Goal: Information Seeking & Learning: Learn about a topic

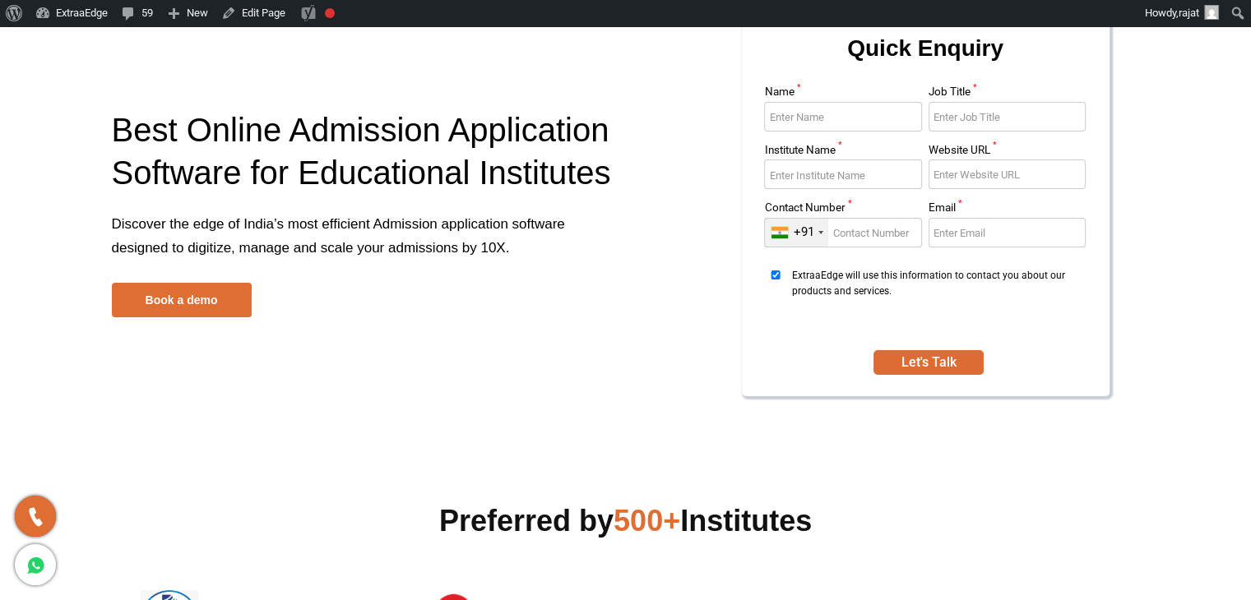
scroll to position [329, 0]
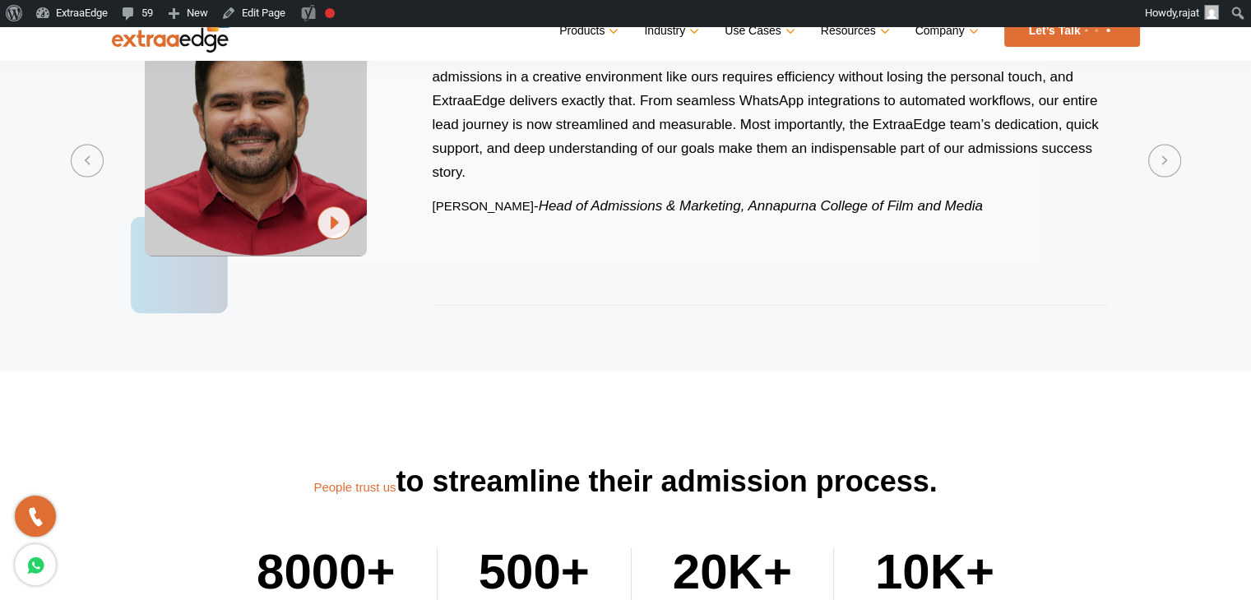
scroll to position [3458, 0]
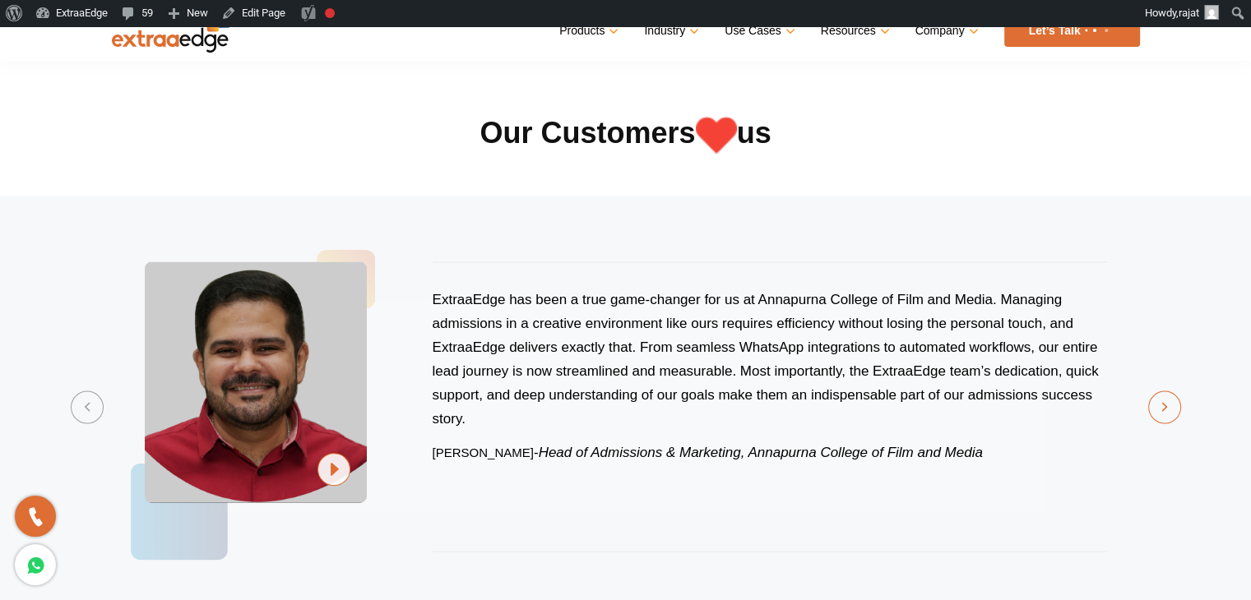
click at [1163, 400] on button "Next" at bounding box center [1164, 407] width 33 height 33
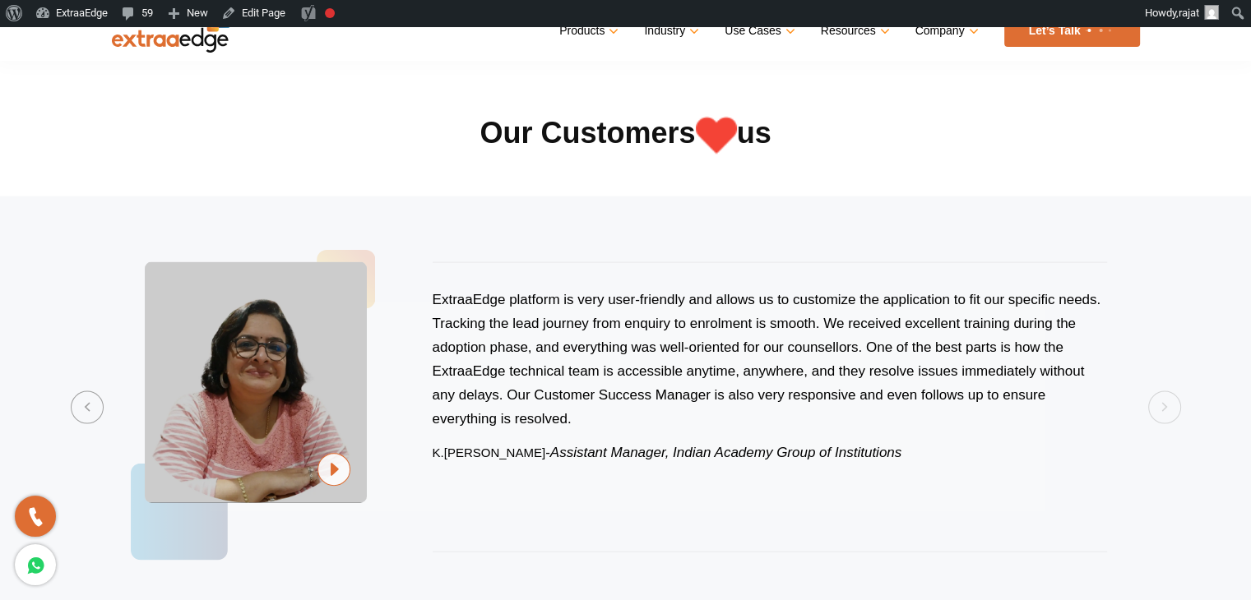
click at [329, 461] on img at bounding box center [333, 470] width 33 height 34
click at [1170, 406] on section "Previous ExtraaEdge is an incredibly dynamic and trustworthy platform that trul…" at bounding box center [625, 408] width 1251 height 422
click at [86, 413] on button "Previous" at bounding box center [87, 407] width 33 height 33
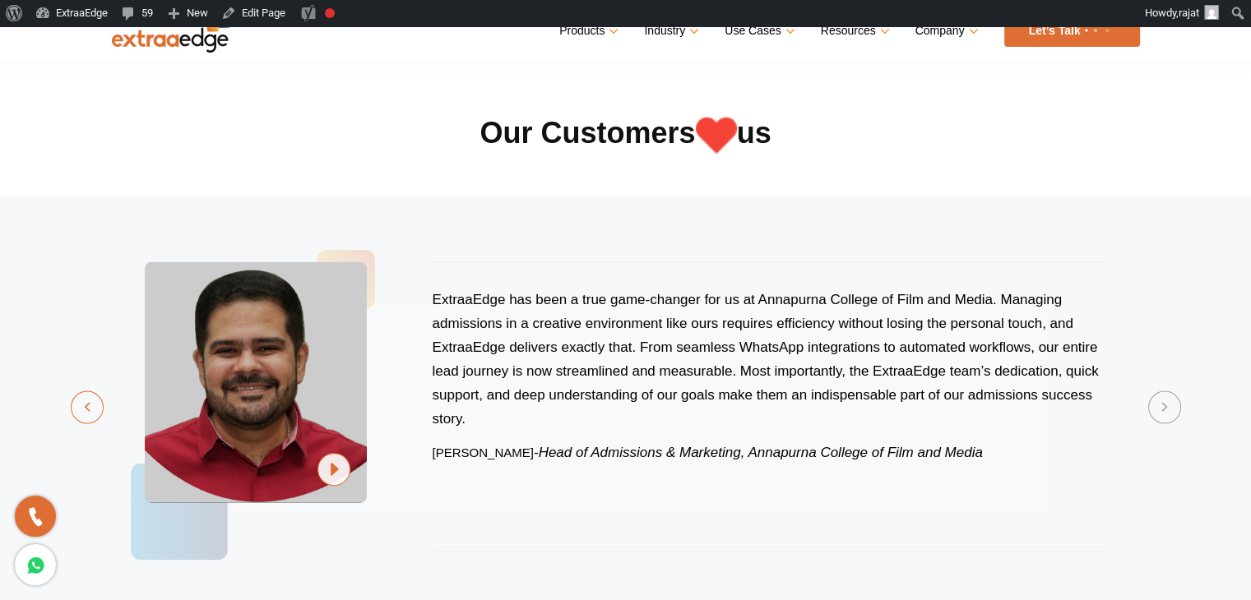
click at [86, 413] on button "Previous" at bounding box center [87, 407] width 33 height 33
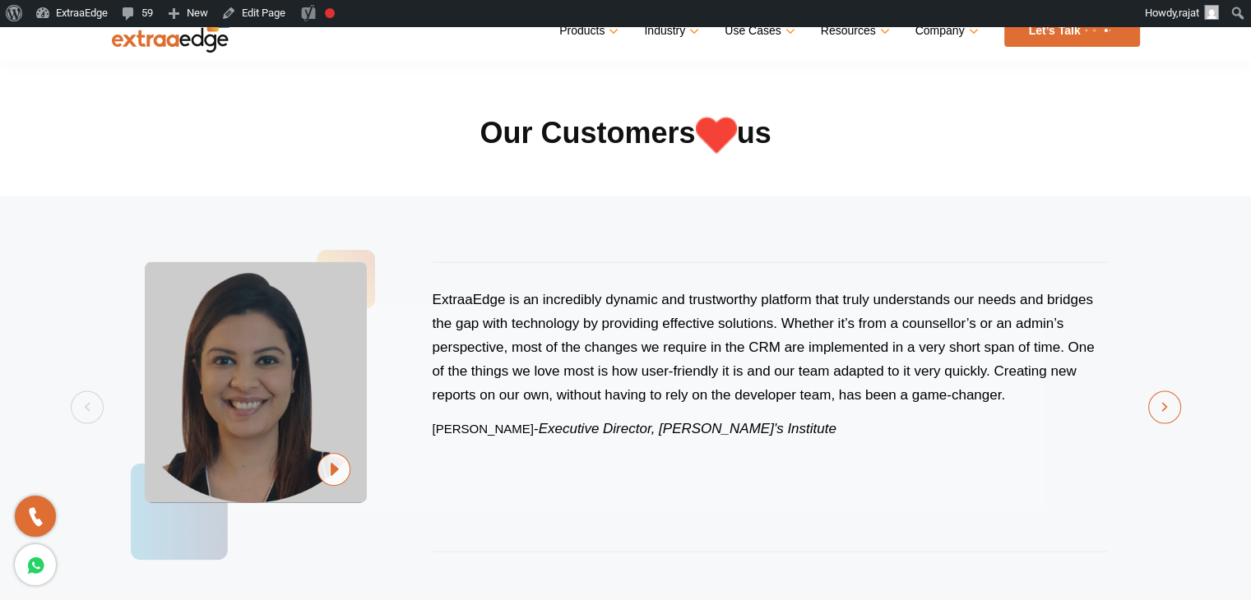
click at [1155, 397] on button "Next" at bounding box center [1164, 407] width 33 height 33
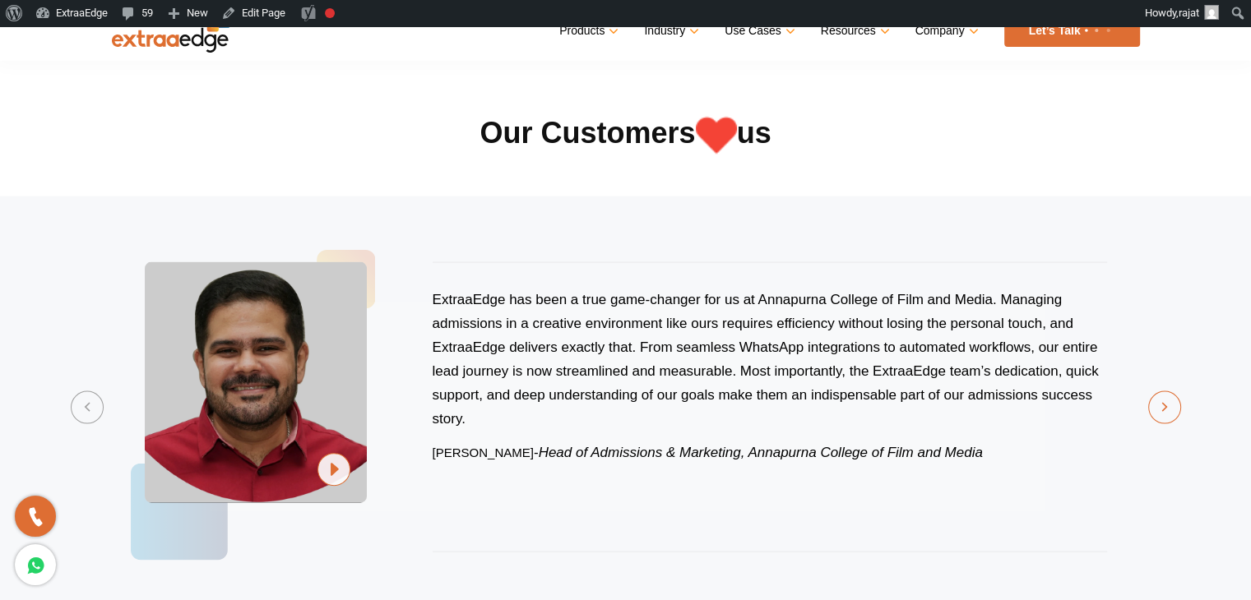
click at [1155, 397] on button "Next" at bounding box center [1164, 407] width 33 height 33
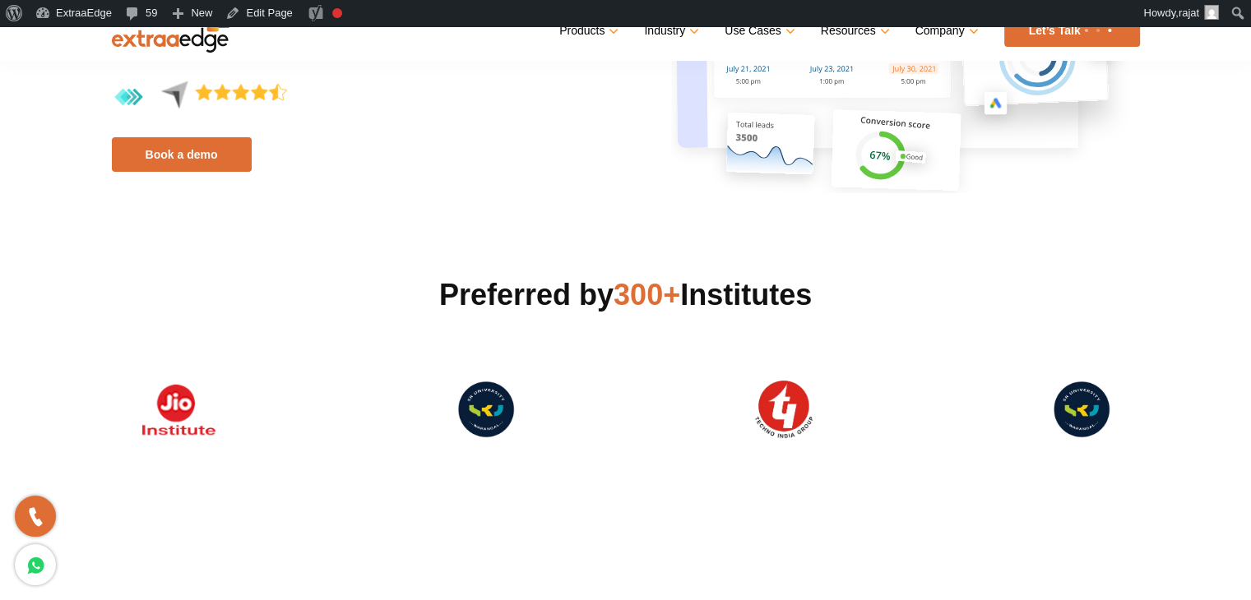
scroll to position [411, 0]
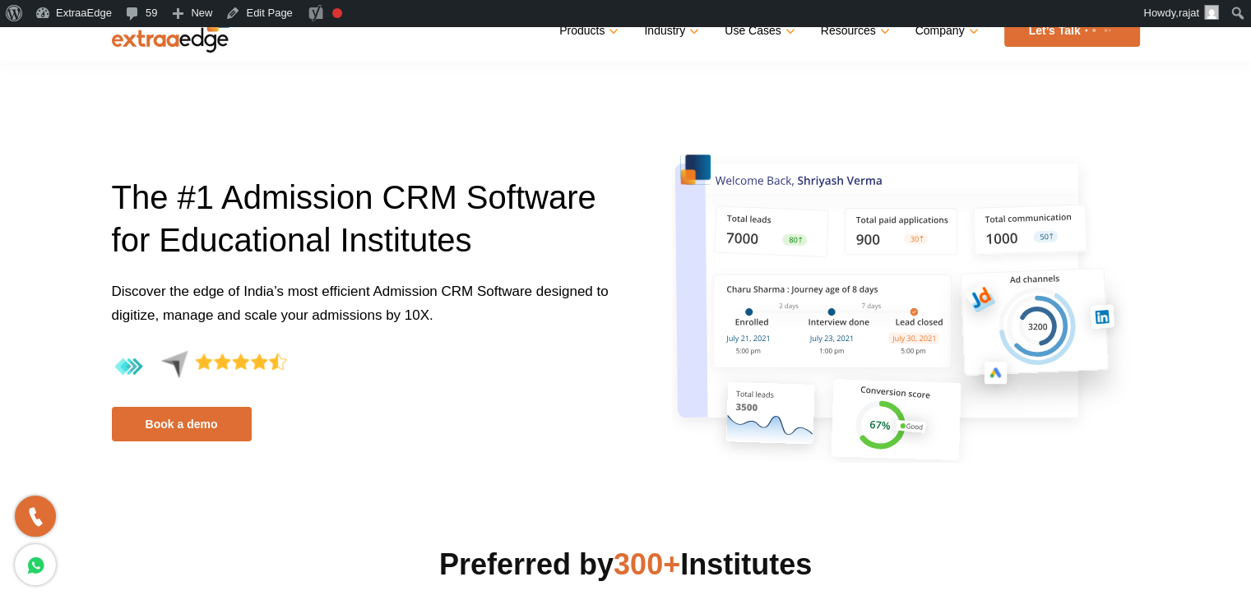
scroll to position [411, 0]
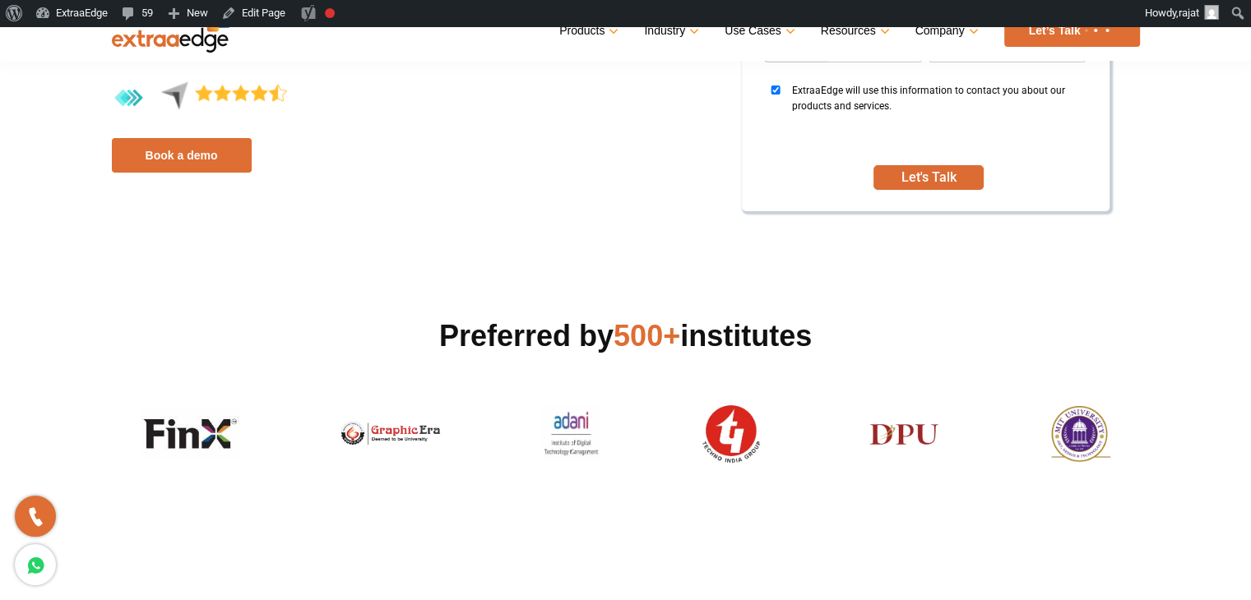
scroll to position [329, 0]
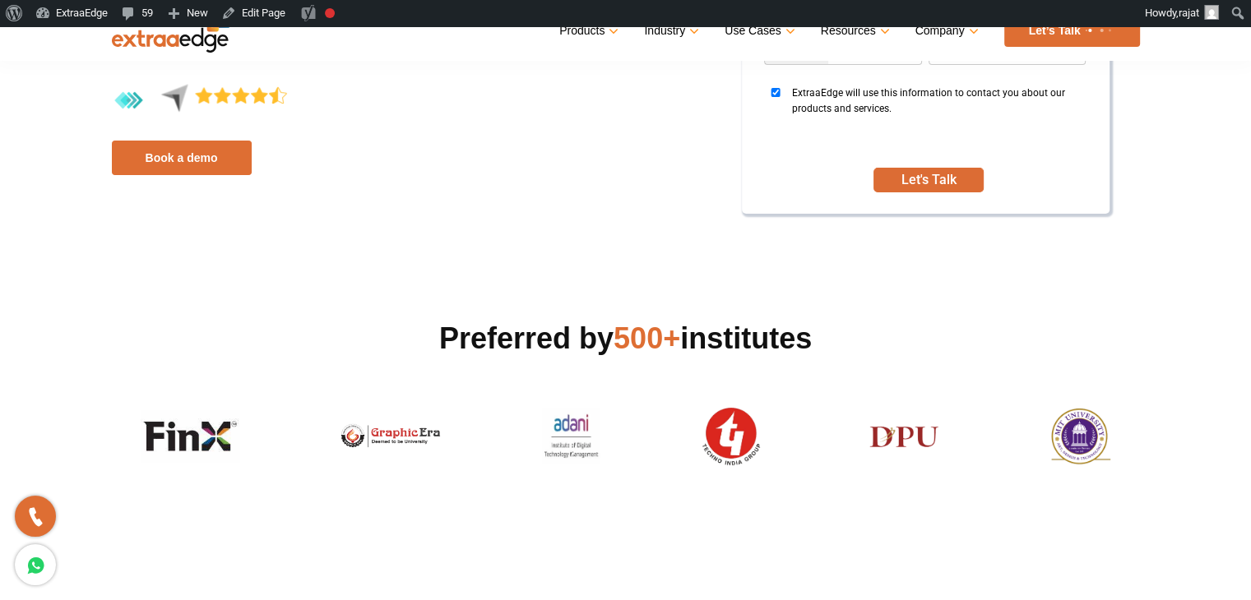
click at [343, 445] on img at bounding box center [391, 436] width 132 height 30
drag, startPoint x: 271, startPoint y: 438, endPoint x: 415, endPoint y: 437, distance: 143.1
click at [271, 438] on div at bounding box center [625, 437] width 1003 height 58
drag, startPoint x: 804, startPoint y: 441, endPoint x: 956, endPoint y: 438, distance: 152.2
click at [824, 438] on div at bounding box center [625, 437] width 1003 height 58
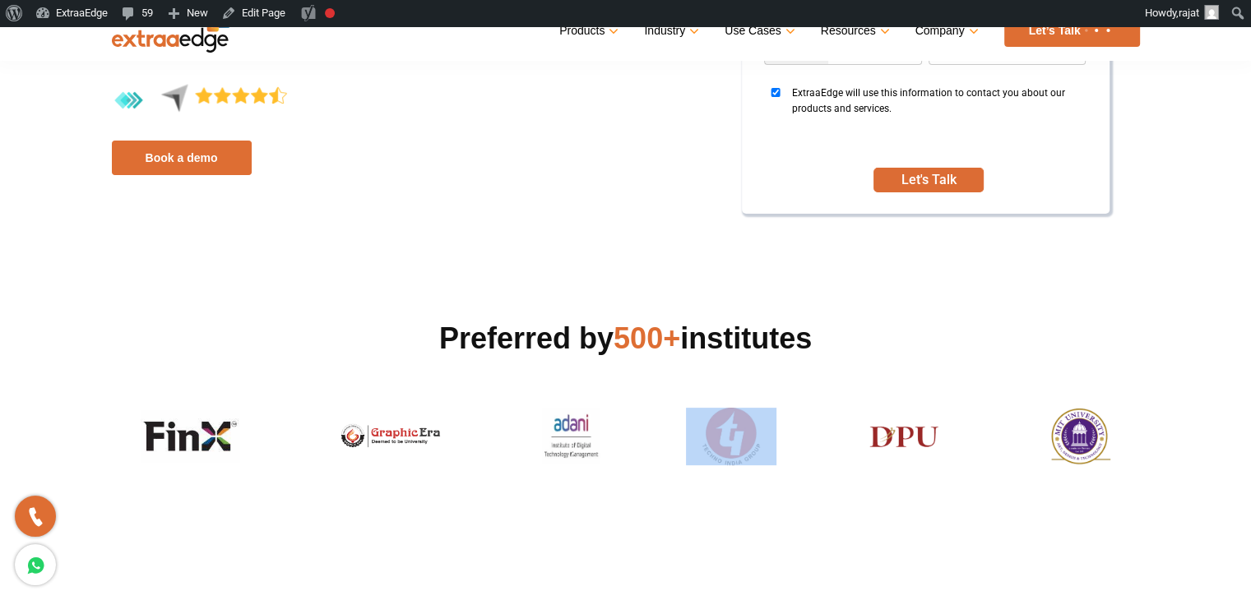
click at [1038, 438] on img at bounding box center [1081, 437] width 93 height 58
drag, startPoint x: 1105, startPoint y: 432, endPoint x: 1220, endPoint y: 447, distance: 116.1
click at [1105, 432] on img at bounding box center [1081, 437] width 93 height 58
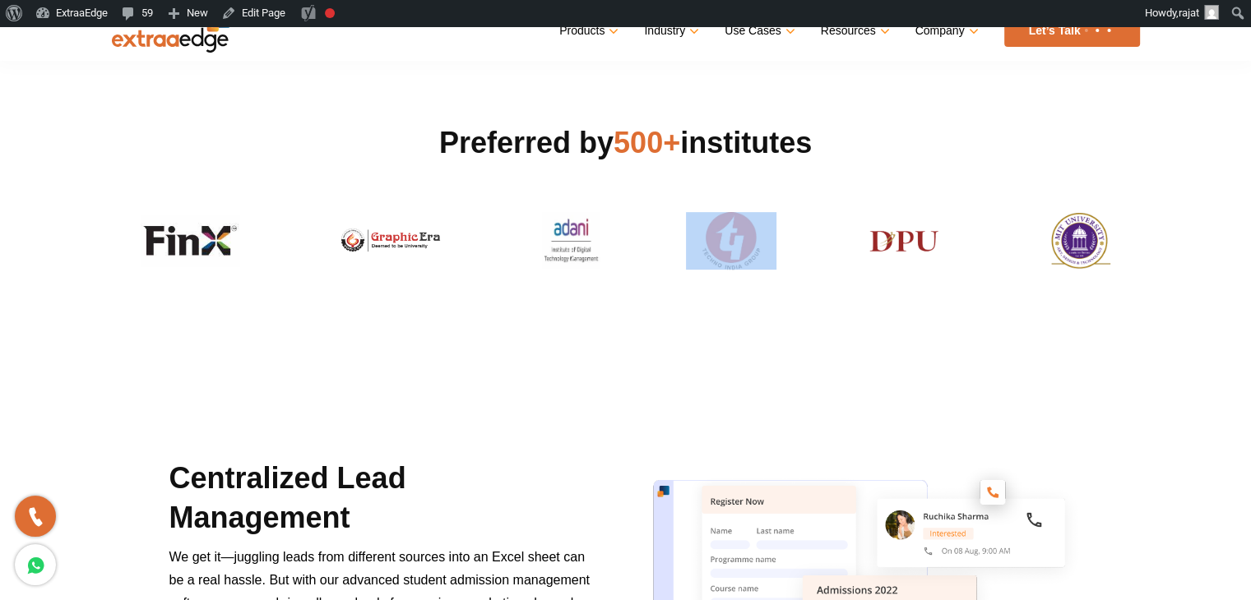
scroll to position [360, 0]
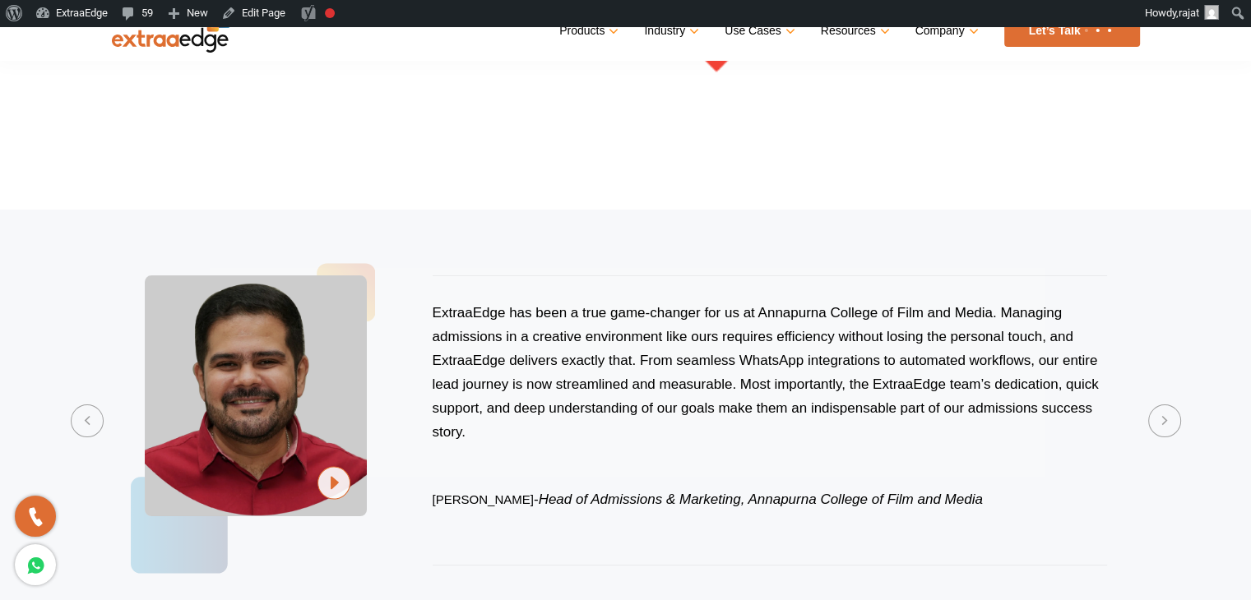
scroll to position [6186, 0]
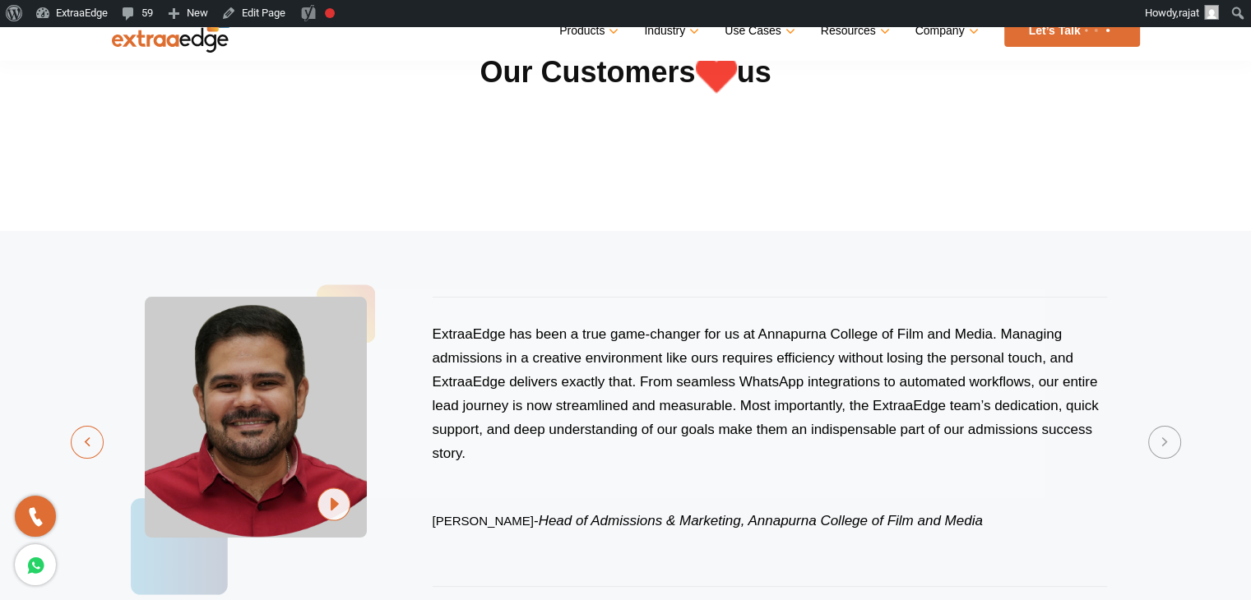
click at [83, 436] on button "Previous" at bounding box center [87, 442] width 33 height 33
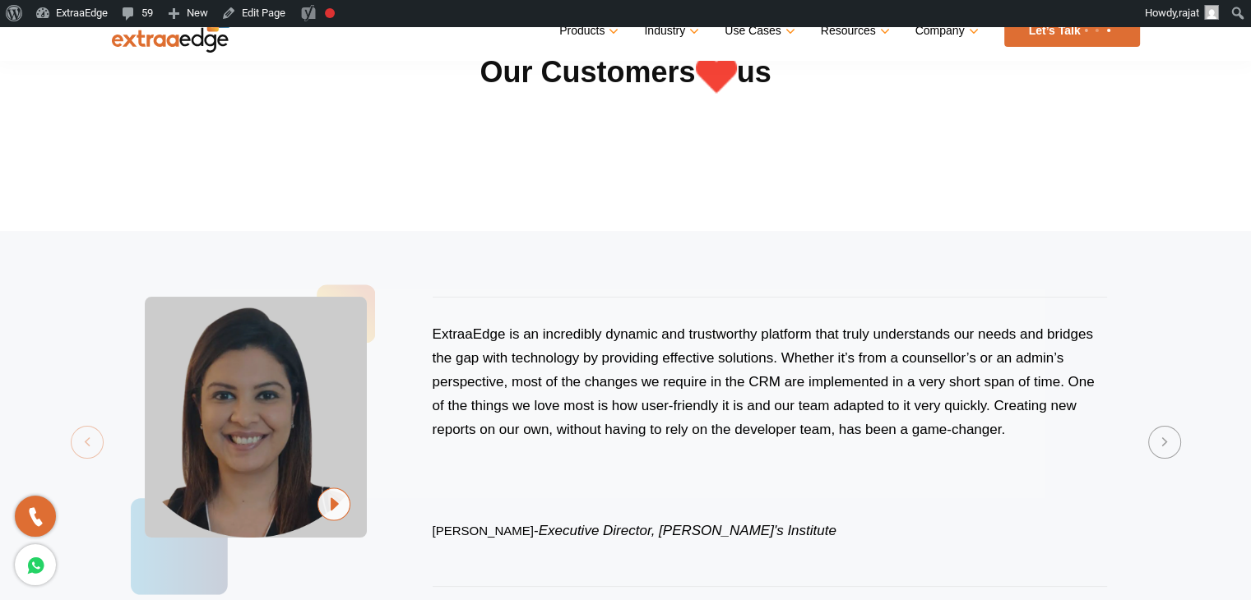
click at [83, 436] on section "Previous ExtraaEdge is an incredibly dynamic and trustworthy platform that trul…" at bounding box center [625, 442] width 1251 height 422
click at [1169, 453] on button "Next" at bounding box center [1164, 442] width 33 height 33
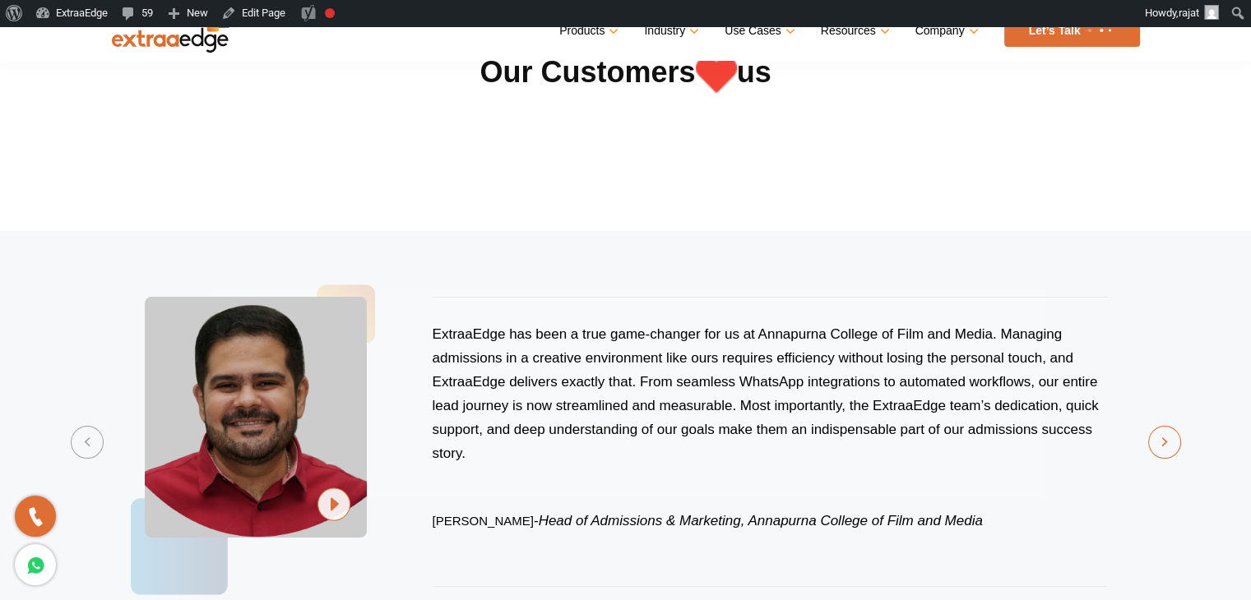
click at [1169, 453] on button "Next" at bounding box center [1164, 442] width 33 height 33
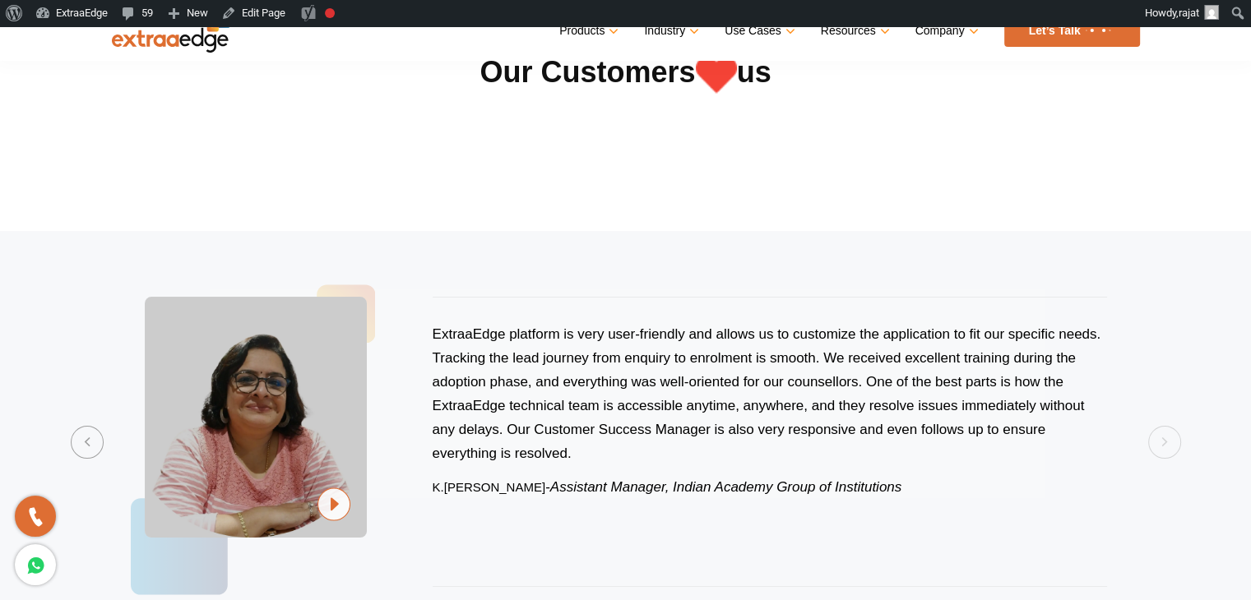
click at [1169, 453] on section "Previous ExtraaEdge is an incredibly dynamic and trustworthy platform that trul…" at bounding box center [625, 442] width 1251 height 422
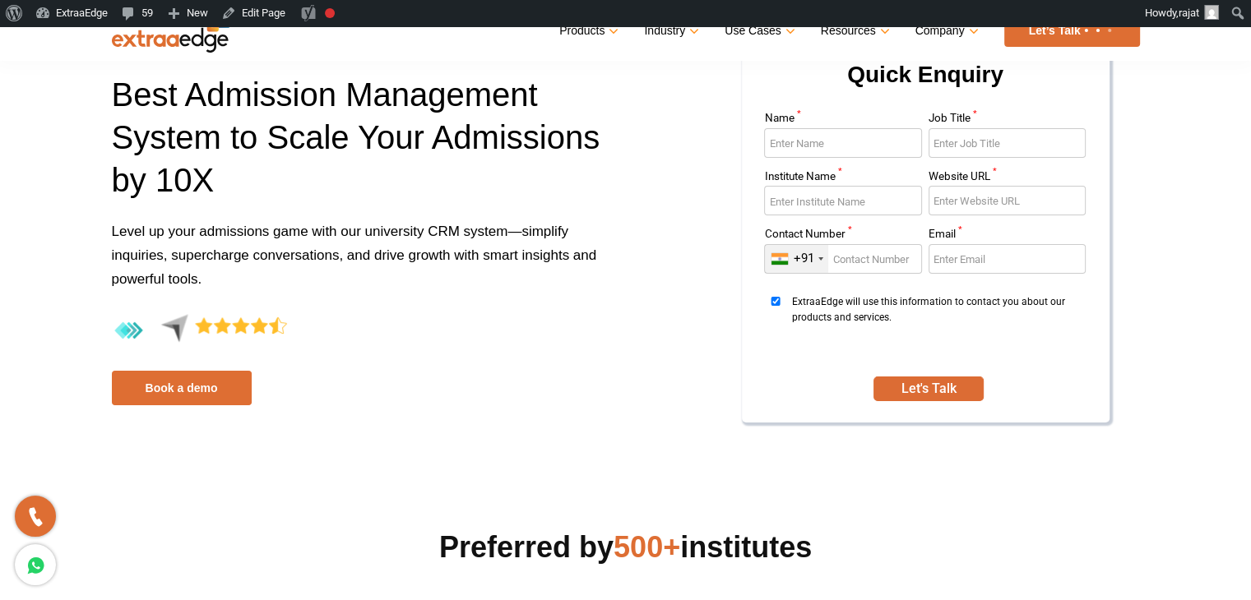
scroll to position [0, 0]
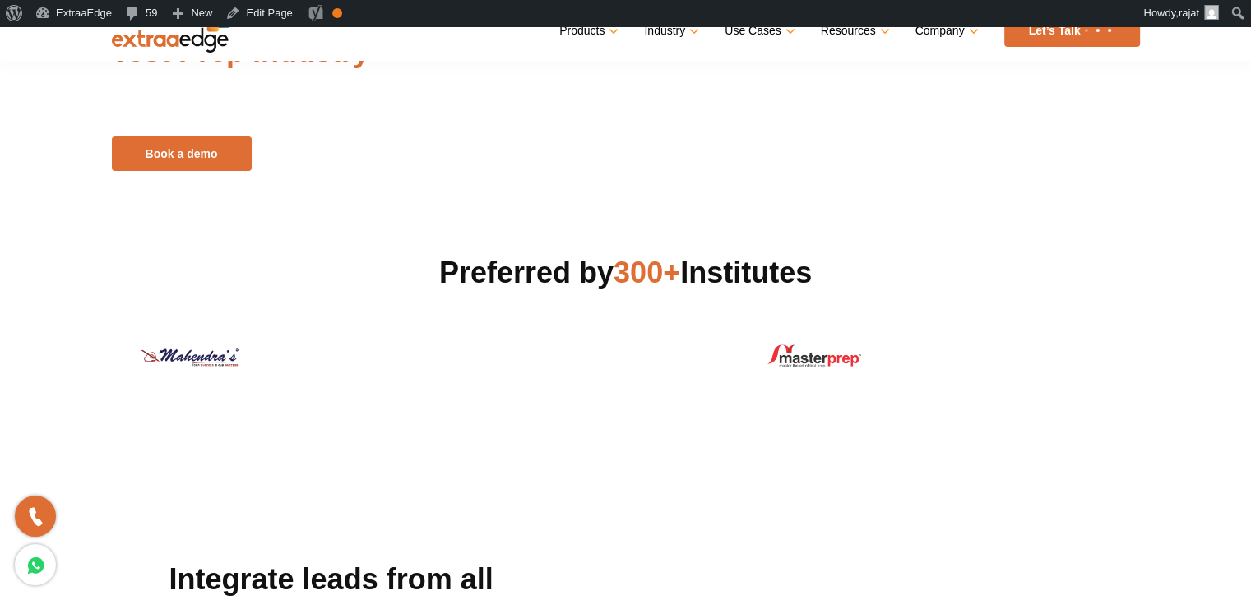
scroll to position [140, 0]
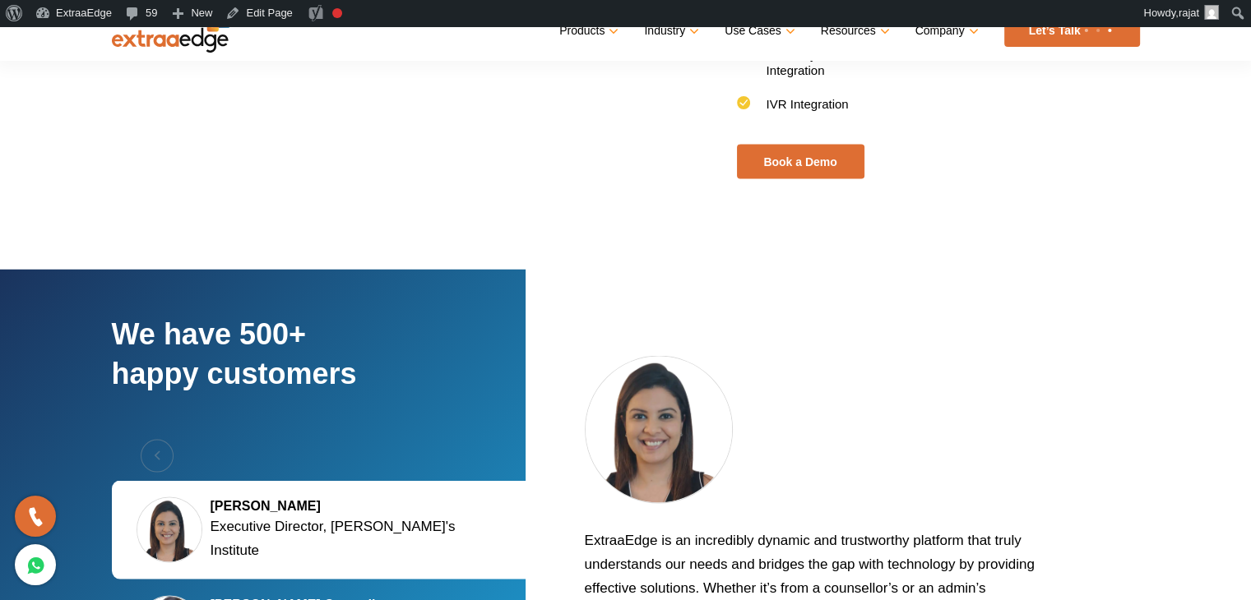
scroll to position [3125, 0]
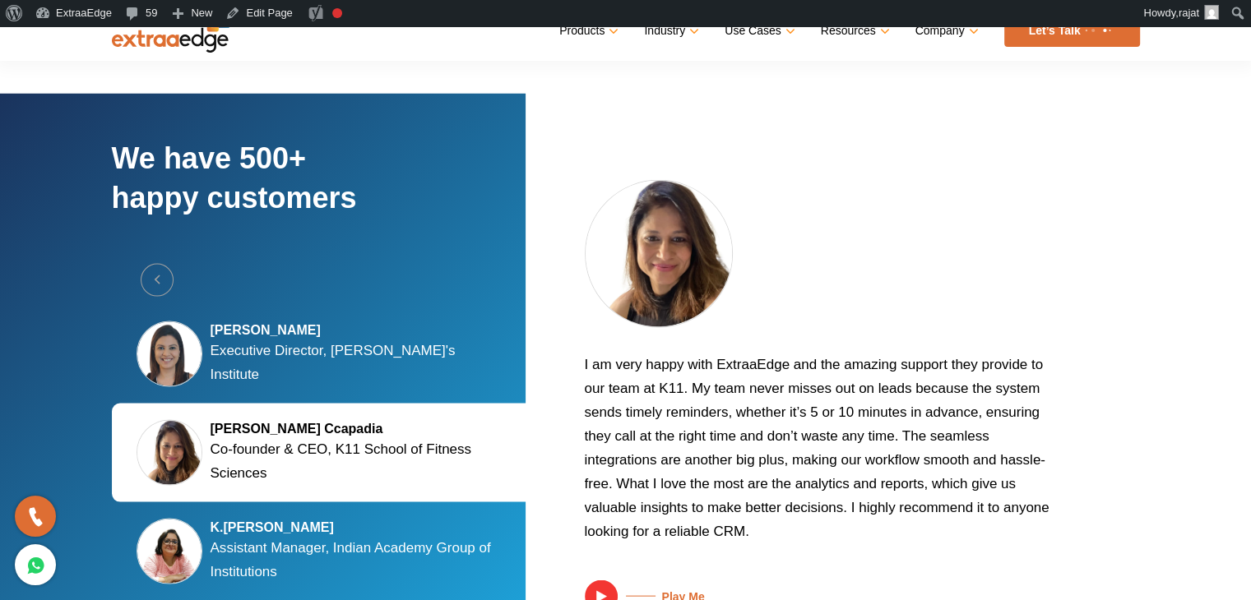
scroll to position [3307, 0]
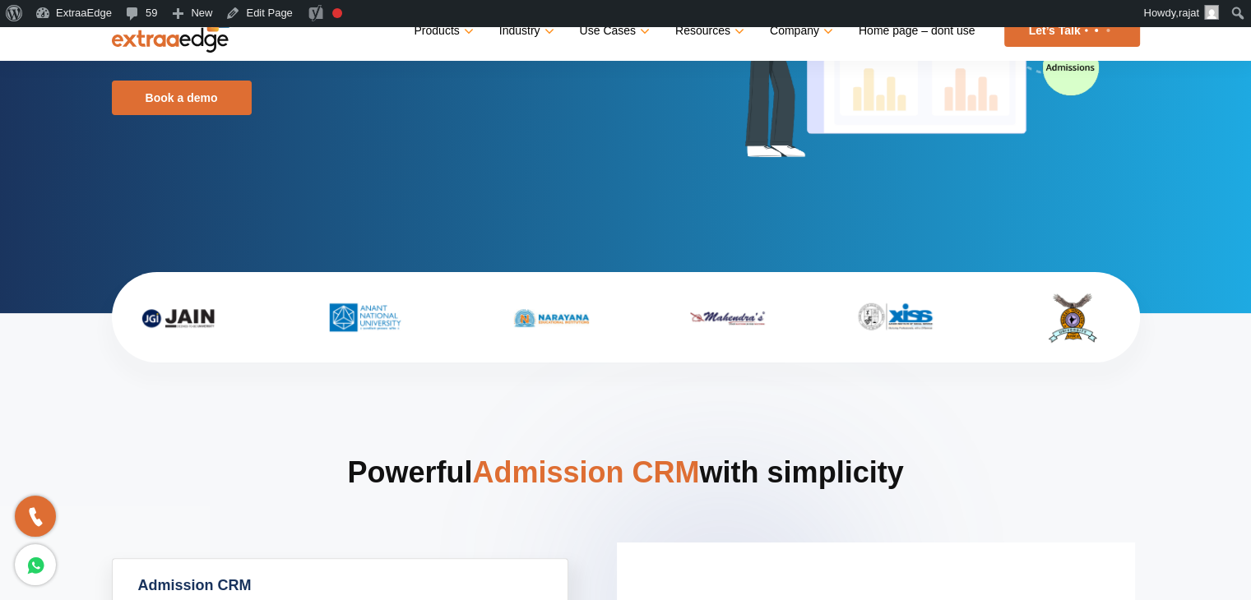
scroll to position [329, 0]
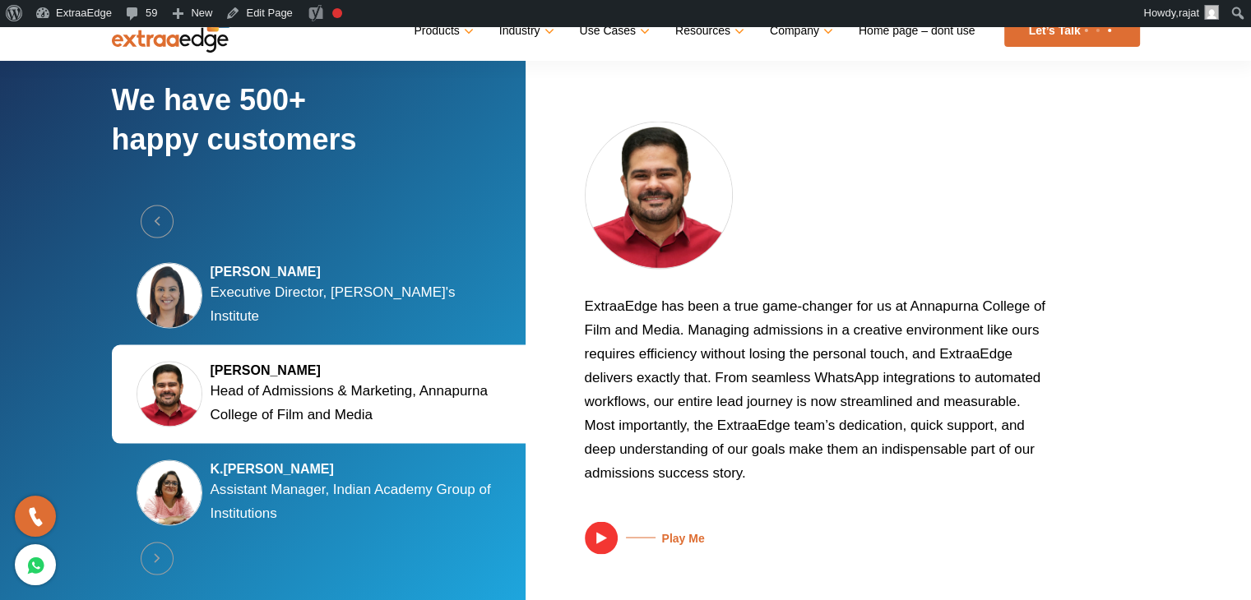
scroll to position [3125, 0]
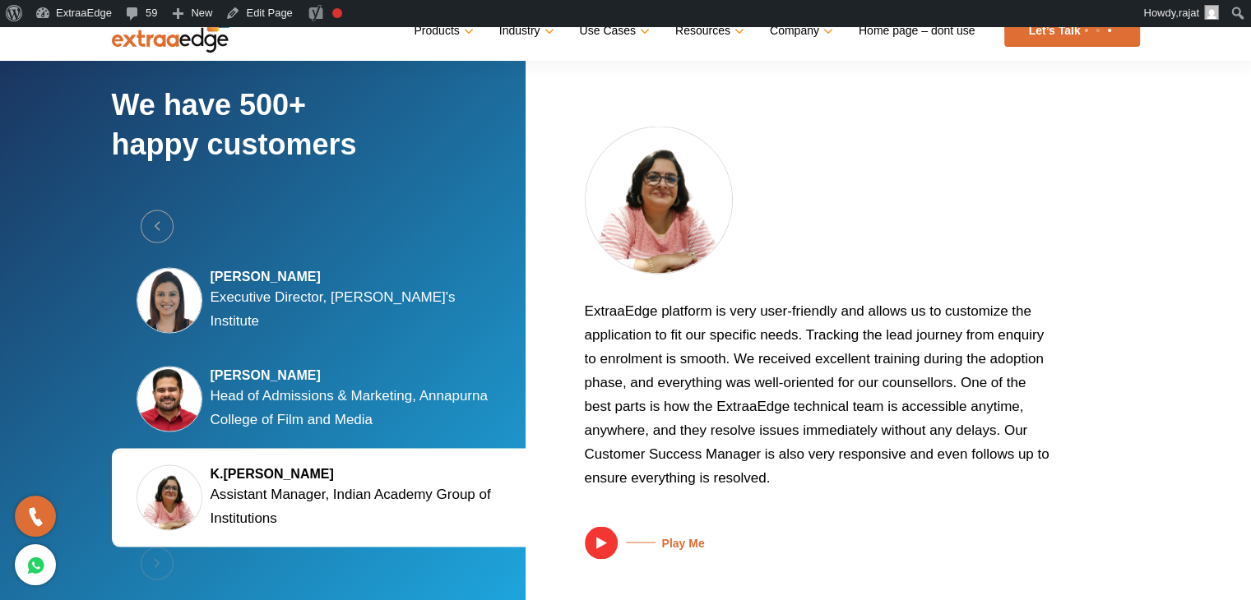
click at [599, 530] on img at bounding box center [601, 542] width 33 height 33
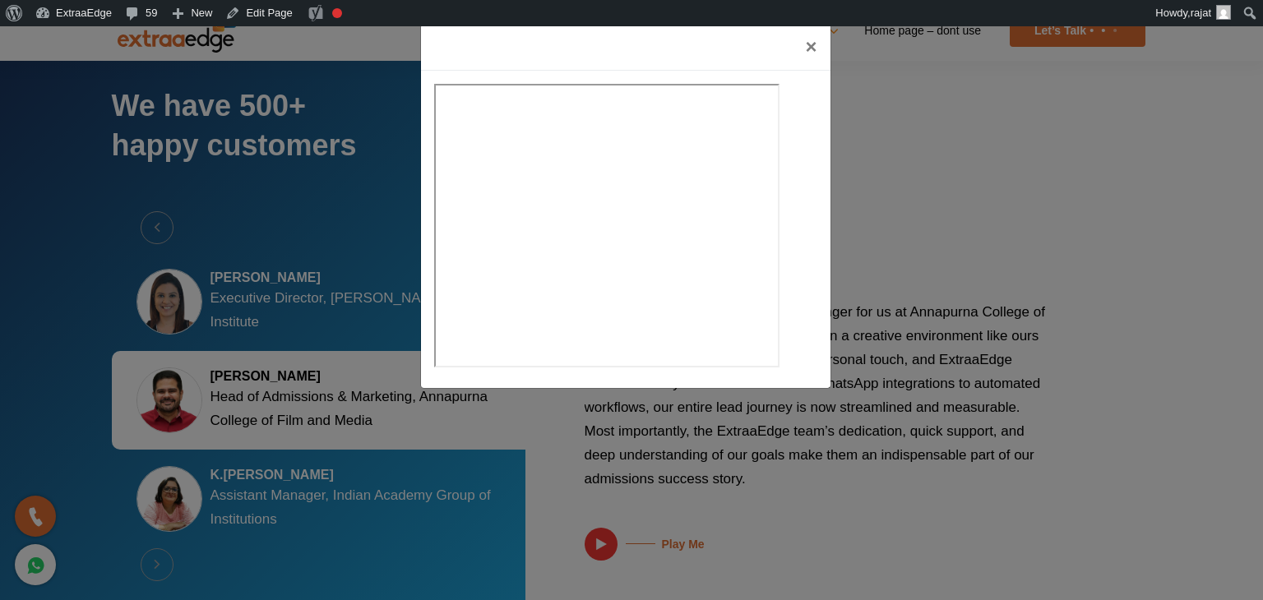
click at [995, 457] on div "×" at bounding box center [631, 300] width 1263 height 600
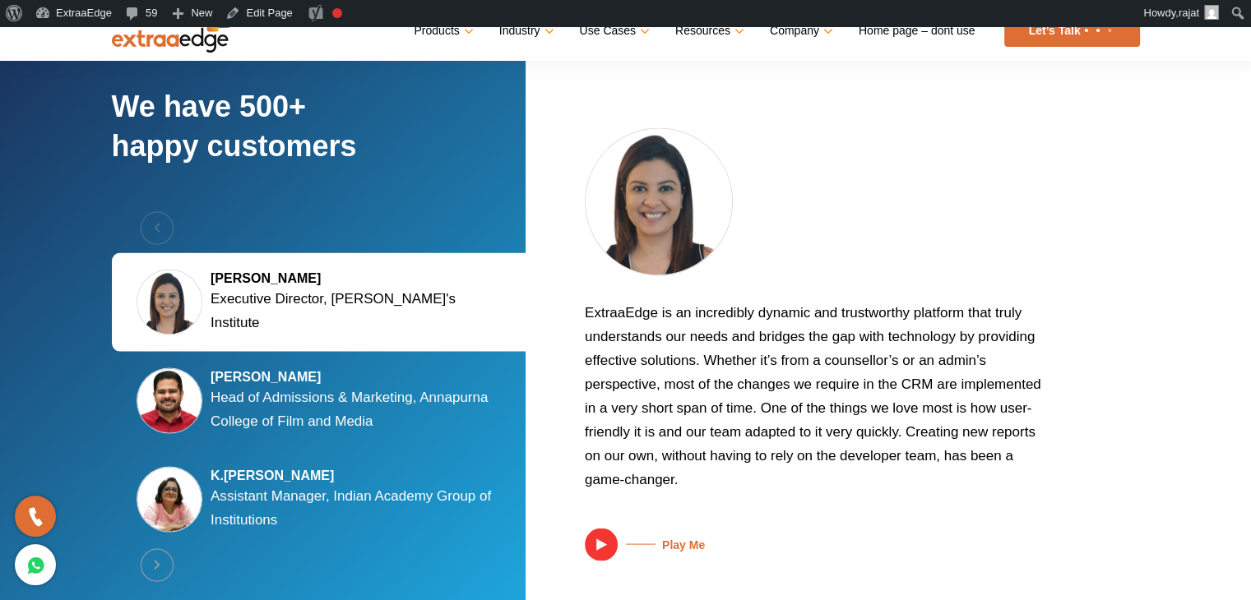
click at [610, 537] on img at bounding box center [601, 544] width 33 height 33
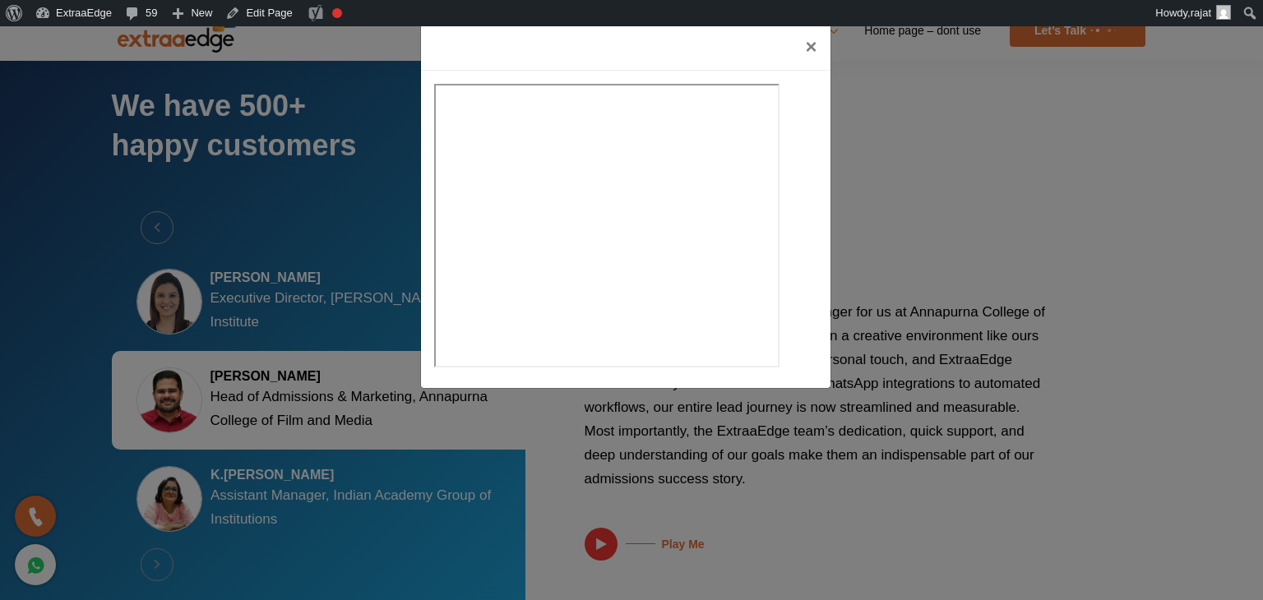
click at [840, 470] on div "×" at bounding box center [631, 300] width 1263 height 600
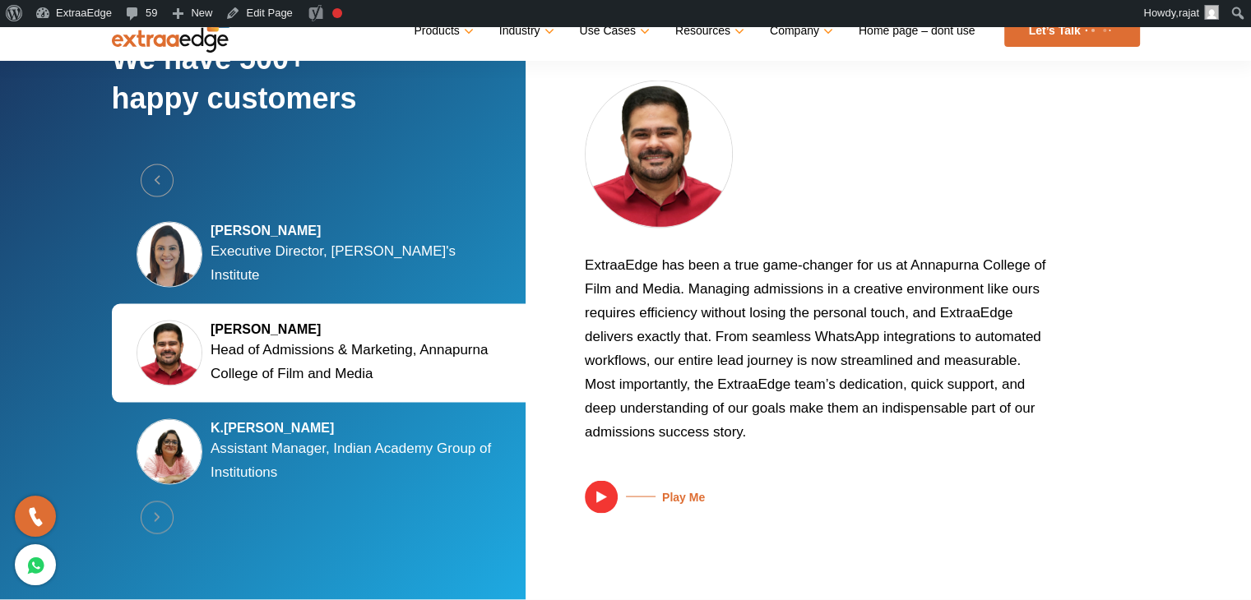
click at [613, 488] on img at bounding box center [601, 496] width 33 height 33
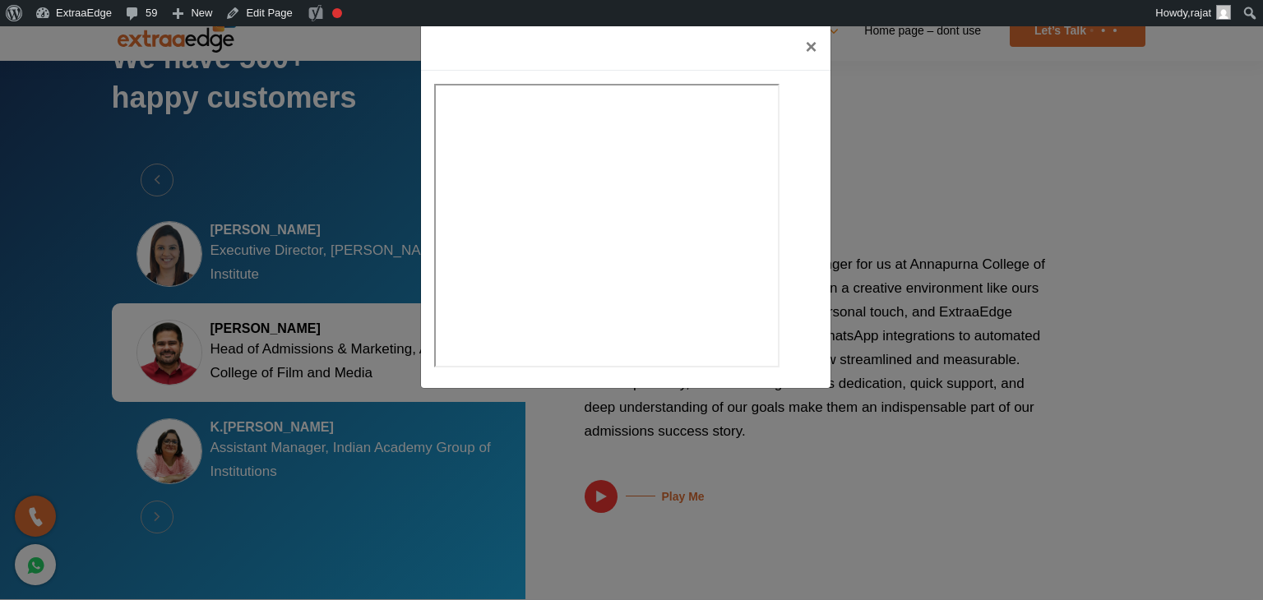
click at [970, 416] on div "×" at bounding box center [631, 300] width 1263 height 600
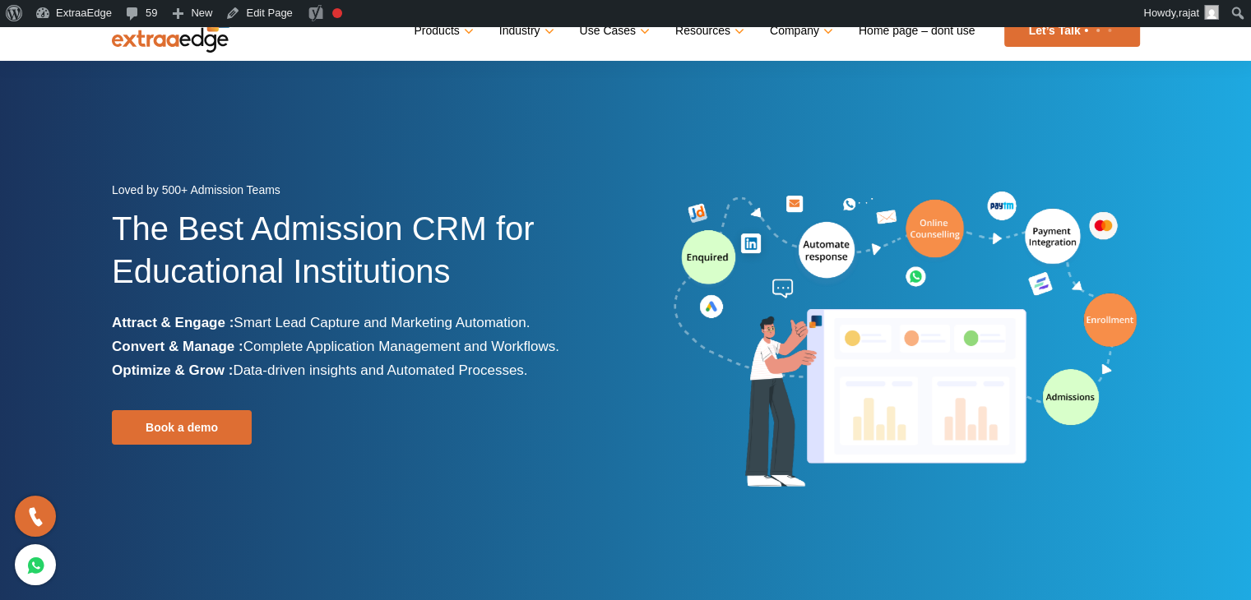
scroll to position [0, 0]
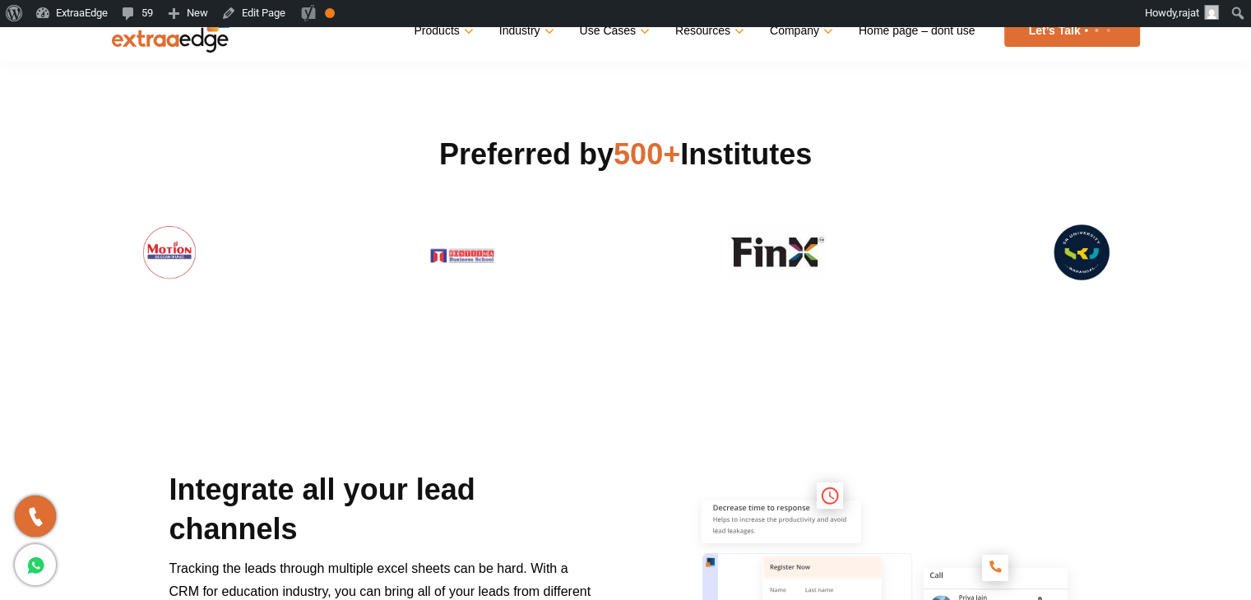
scroll to position [507, 0]
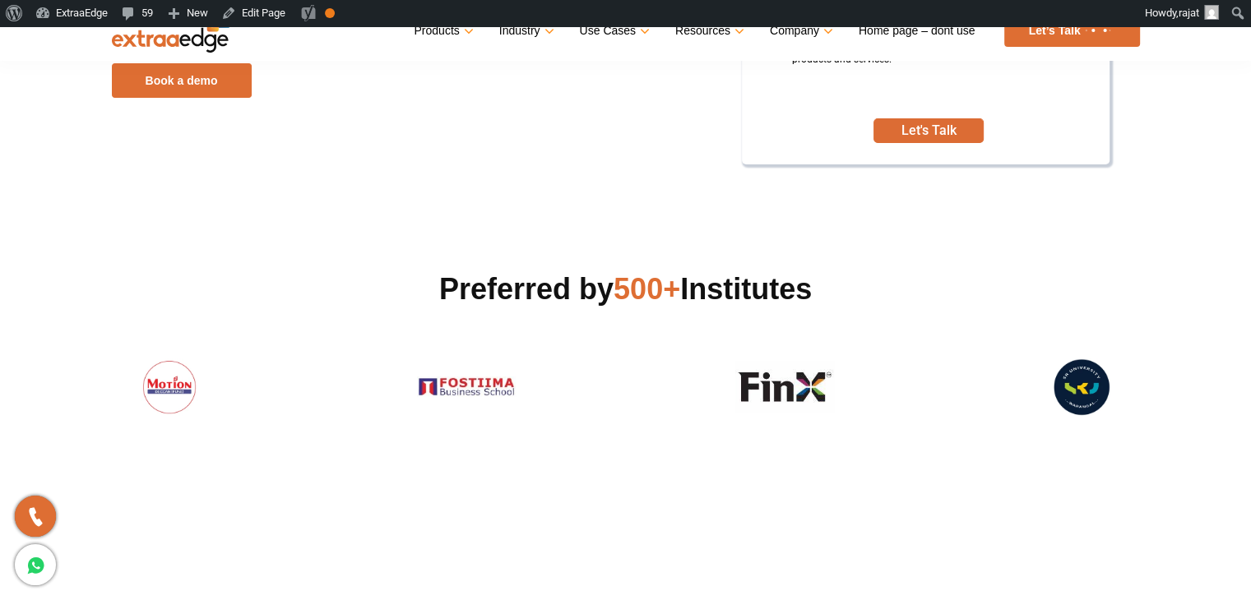
scroll to position [411, 0]
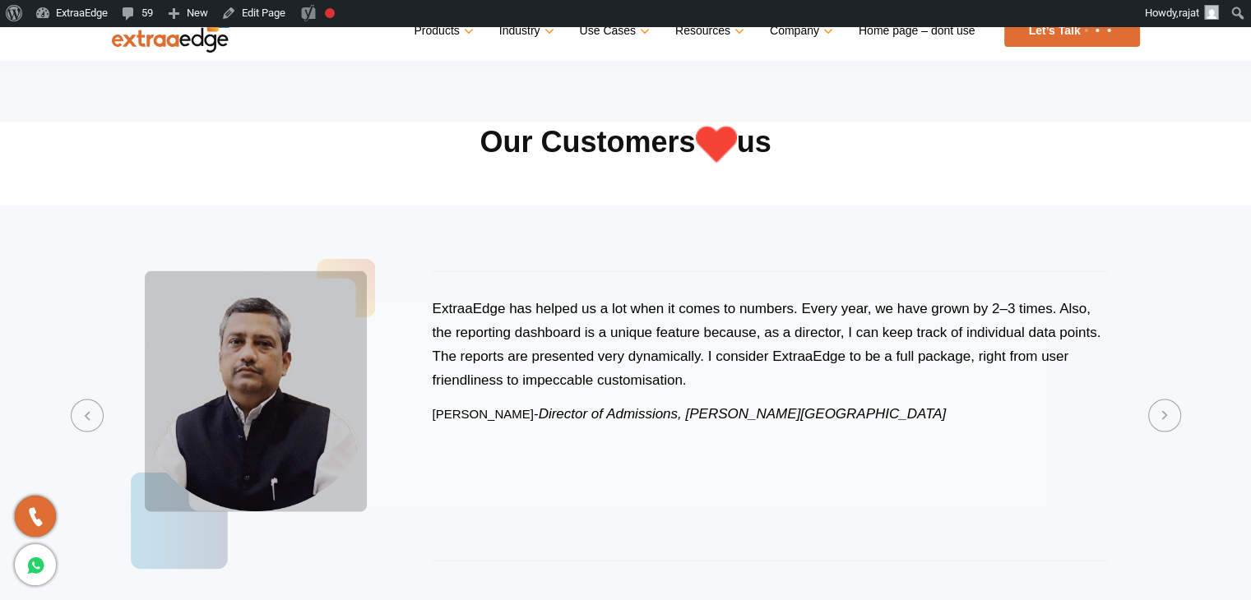
scroll to position [3458, 0]
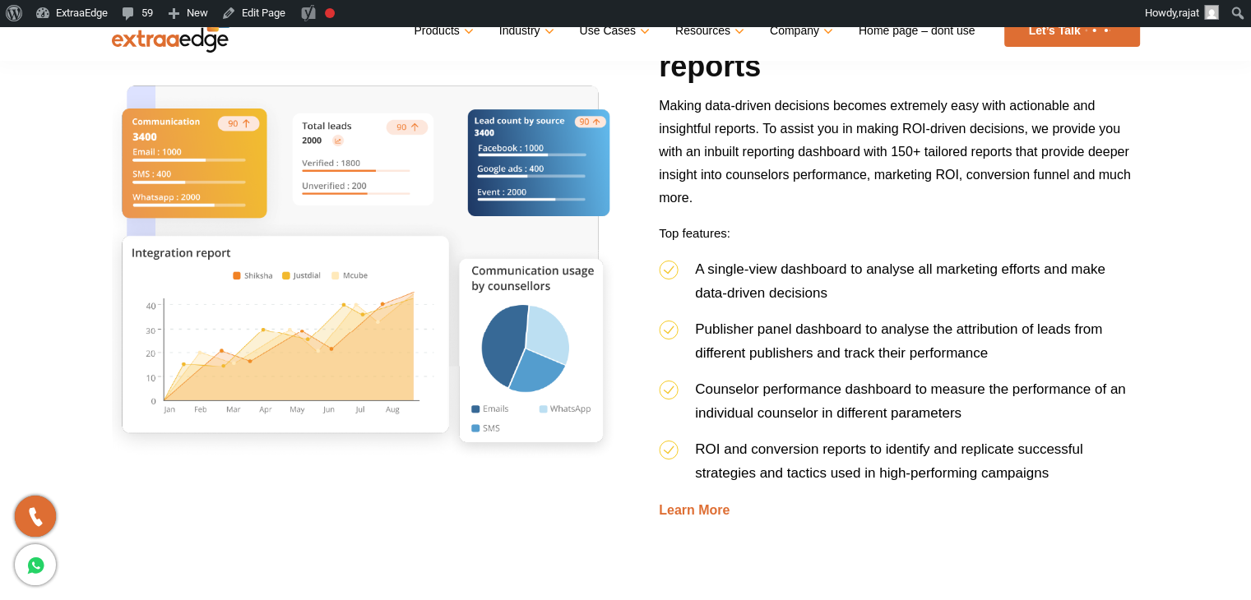
scroll to position [2632, 0]
